Goal: Find specific page/section: Find specific page/section

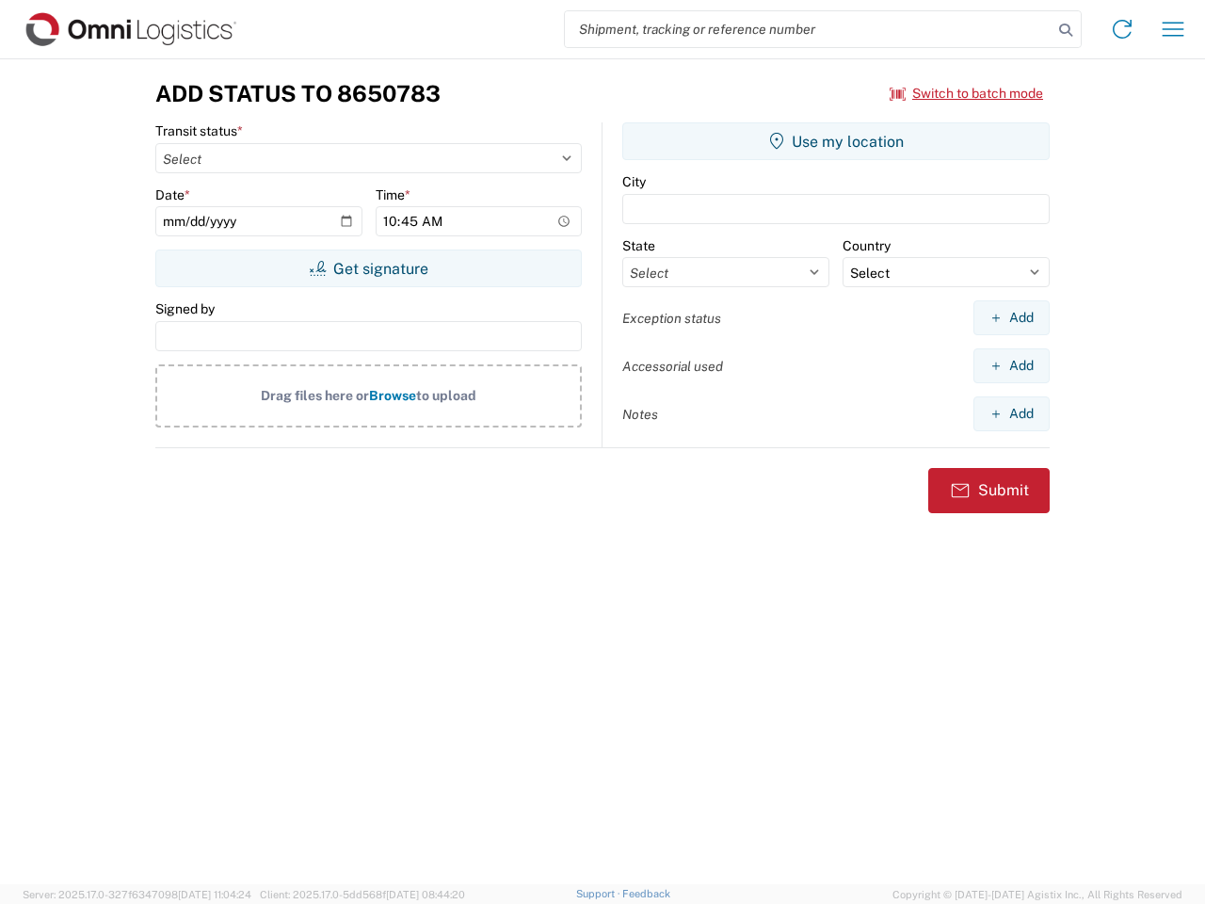
click at [809, 29] on input "search" at bounding box center [809, 29] width 488 height 36
click at [1066, 30] on icon at bounding box center [1066, 30] width 26 height 26
click at [1123, 29] on icon at bounding box center [1122, 29] width 30 height 30
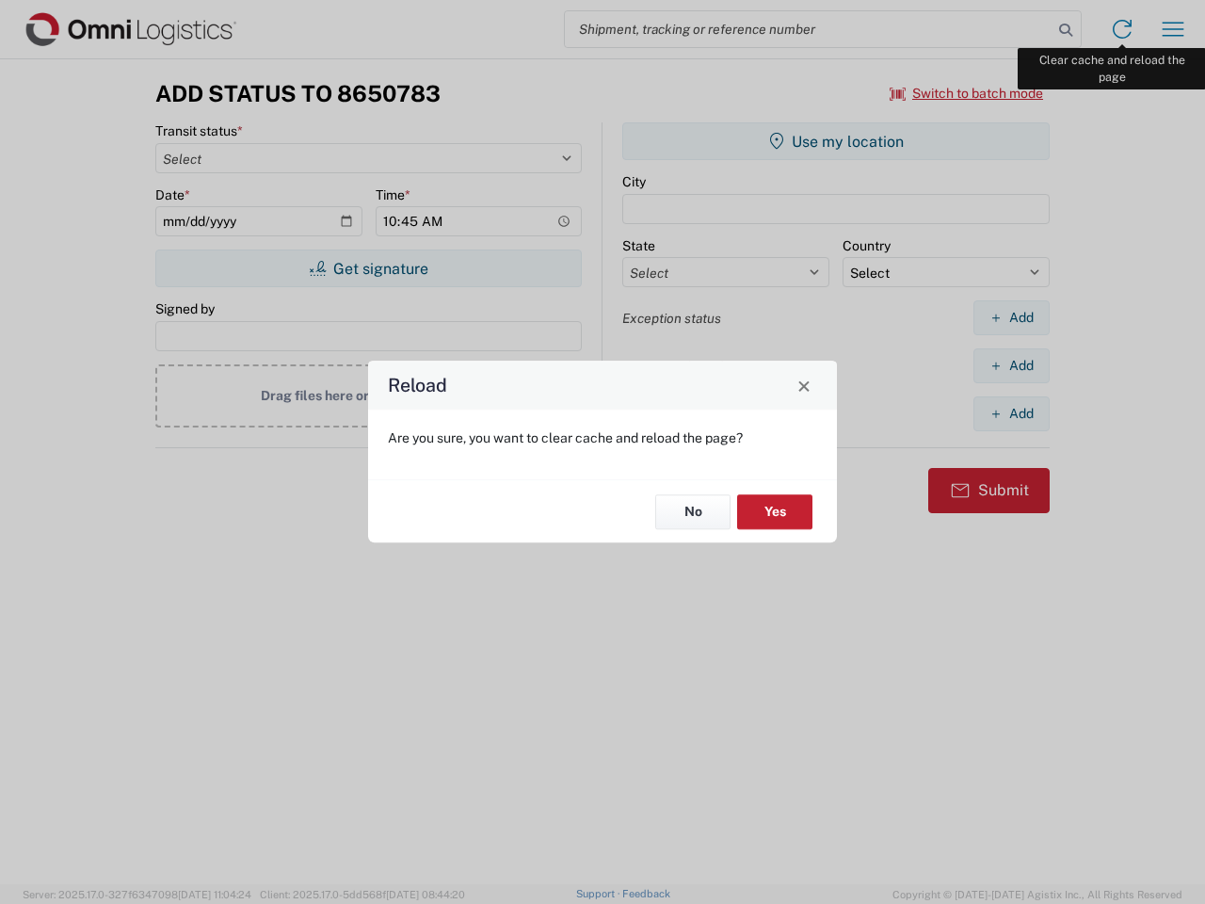
click at [1173, 29] on div "Reload Are you sure, you want to clear cache and reload the page? No Yes" at bounding box center [602, 452] width 1205 height 904
click at [967, 93] on div "Reload Are you sure, you want to clear cache and reload the page? No Yes" at bounding box center [602, 452] width 1205 height 904
click at [368, 268] on div "Reload Are you sure, you want to clear cache and reload the page? No Yes" at bounding box center [602, 452] width 1205 height 904
click at [836, 141] on div "Reload Are you sure, you want to clear cache and reload the page? No Yes" at bounding box center [602, 452] width 1205 height 904
click at [1011, 317] on div "Reload Are you sure, you want to clear cache and reload the page? No Yes" at bounding box center [602, 452] width 1205 height 904
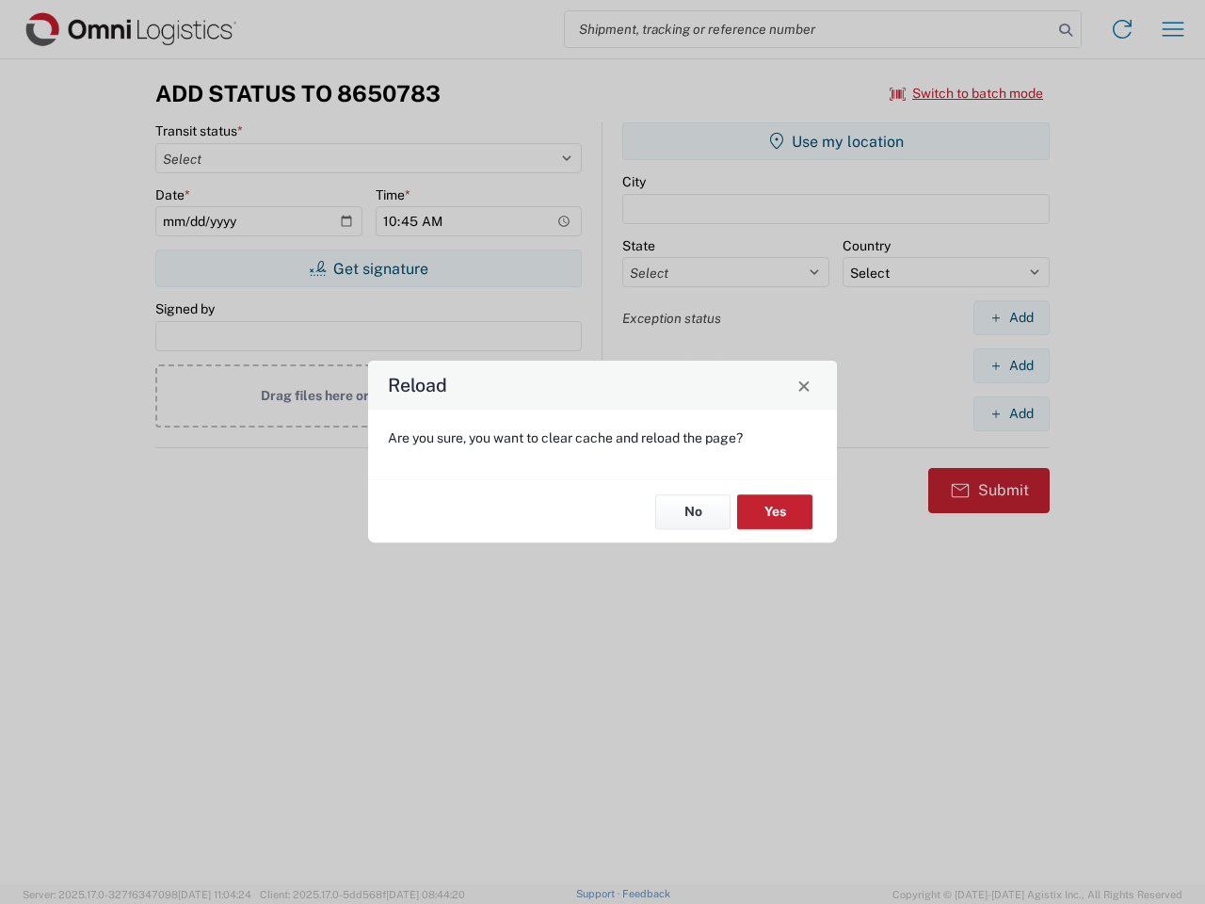
click at [1011, 365] on div "Reload Are you sure, you want to clear cache and reload the page? No Yes" at bounding box center [602, 452] width 1205 height 904
click at [1011, 413] on div "Reload Are you sure, you want to clear cache and reload the page? No Yes" at bounding box center [602, 452] width 1205 height 904
